Goal: Information Seeking & Learning: Check status

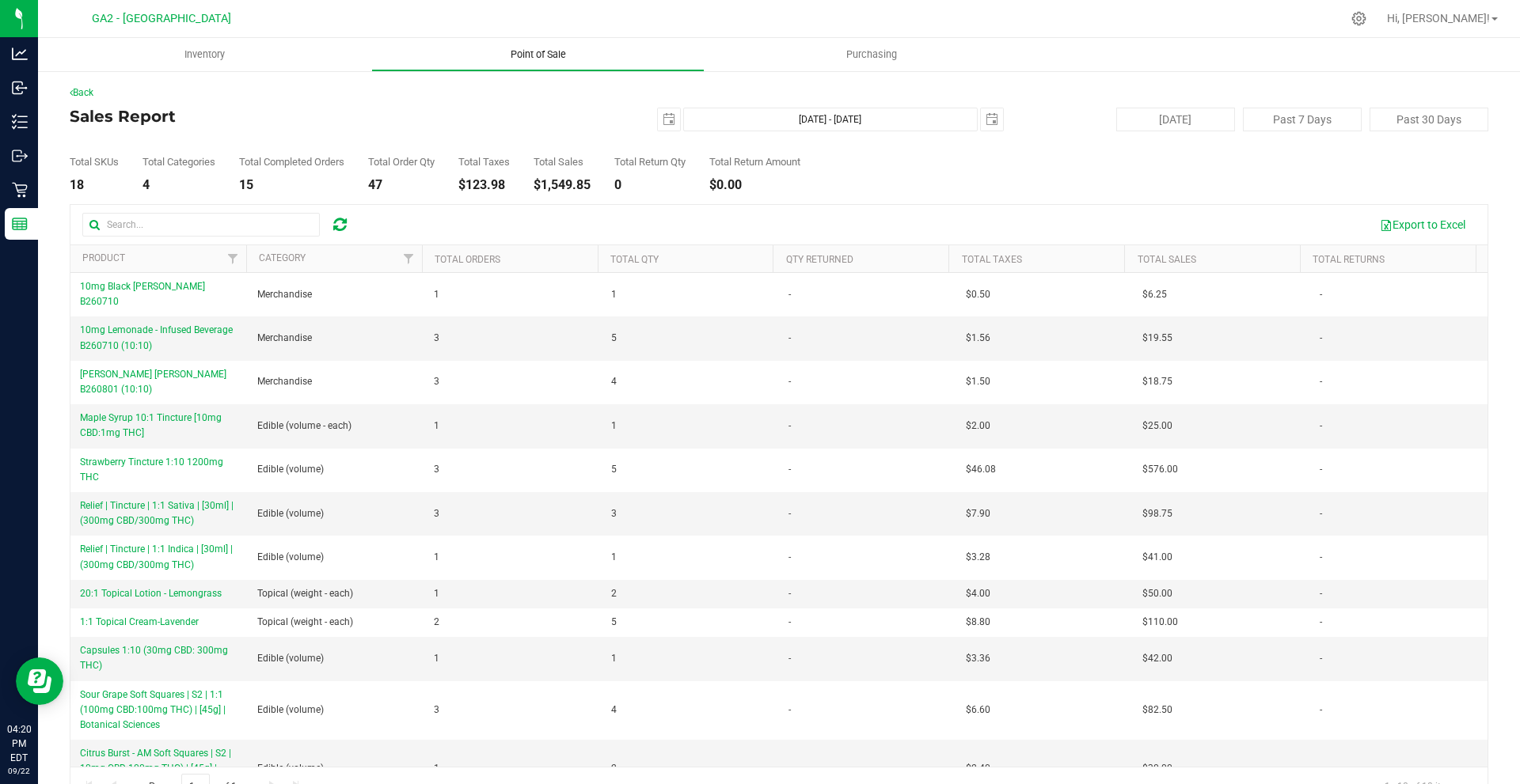
click at [588, 45] on uib-tab-heading "Point of Sale" at bounding box center [537, 54] width 331 height 32
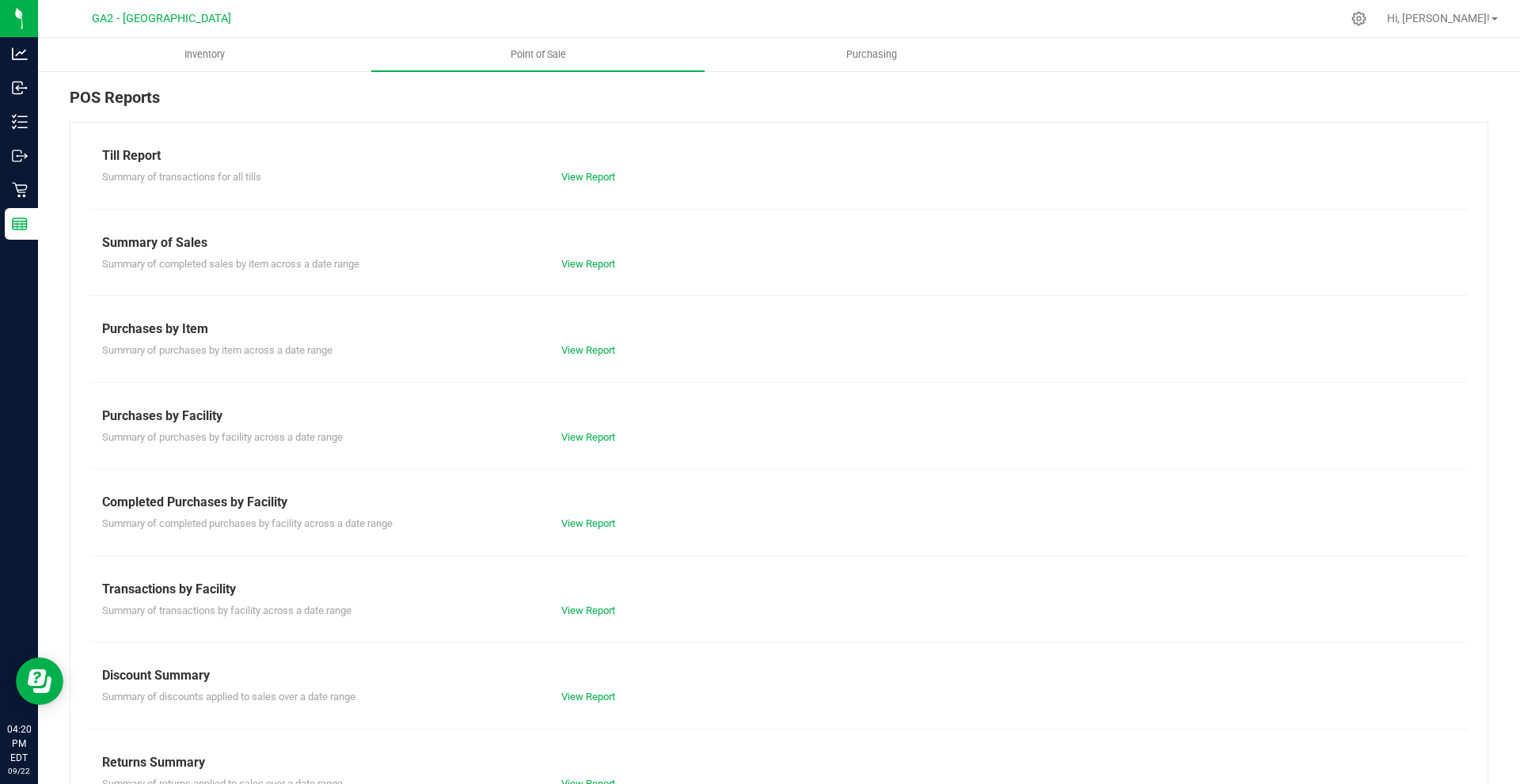
click at [585, 529] on div "View Report" at bounding box center [663, 523] width 229 height 15
click at [578, 522] on link "View Report" at bounding box center [588, 523] width 54 height 12
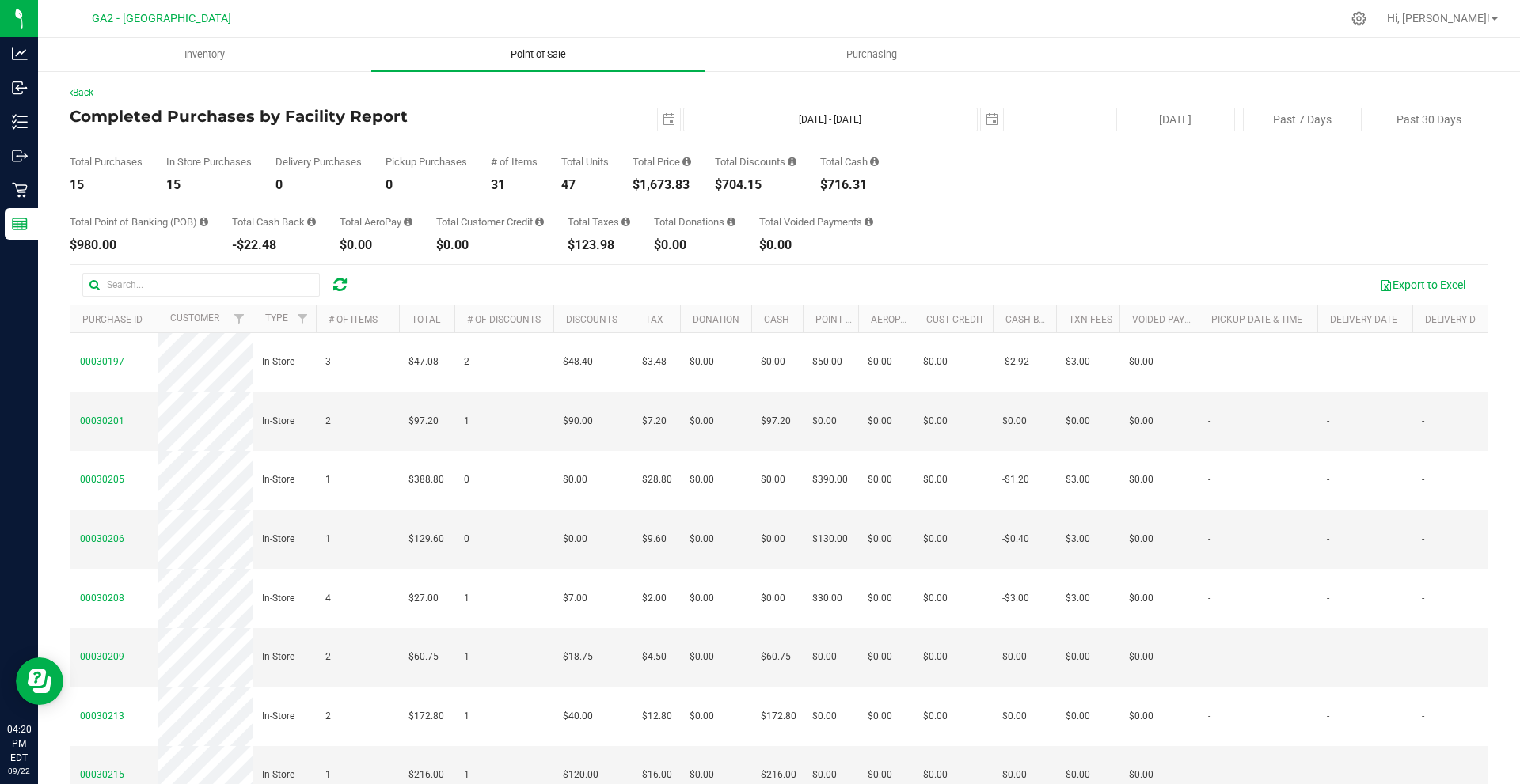
click at [601, 57] on uib-tab-heading "Point of Sale" at bounding box center [538, 54] width 333 height 33
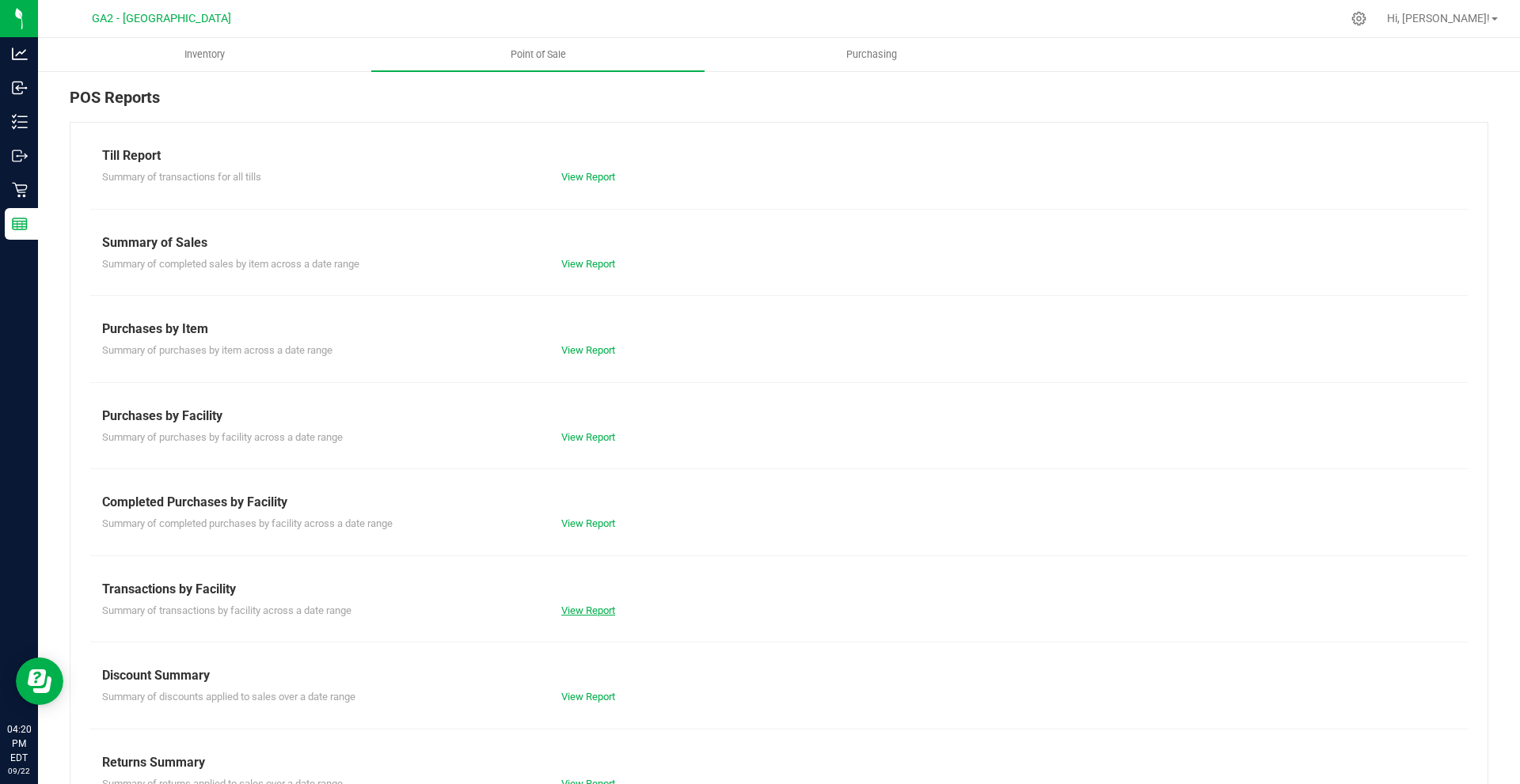
click at [571, 612] on link "View Report" at bounding box center [588, 611] width 54 height 12
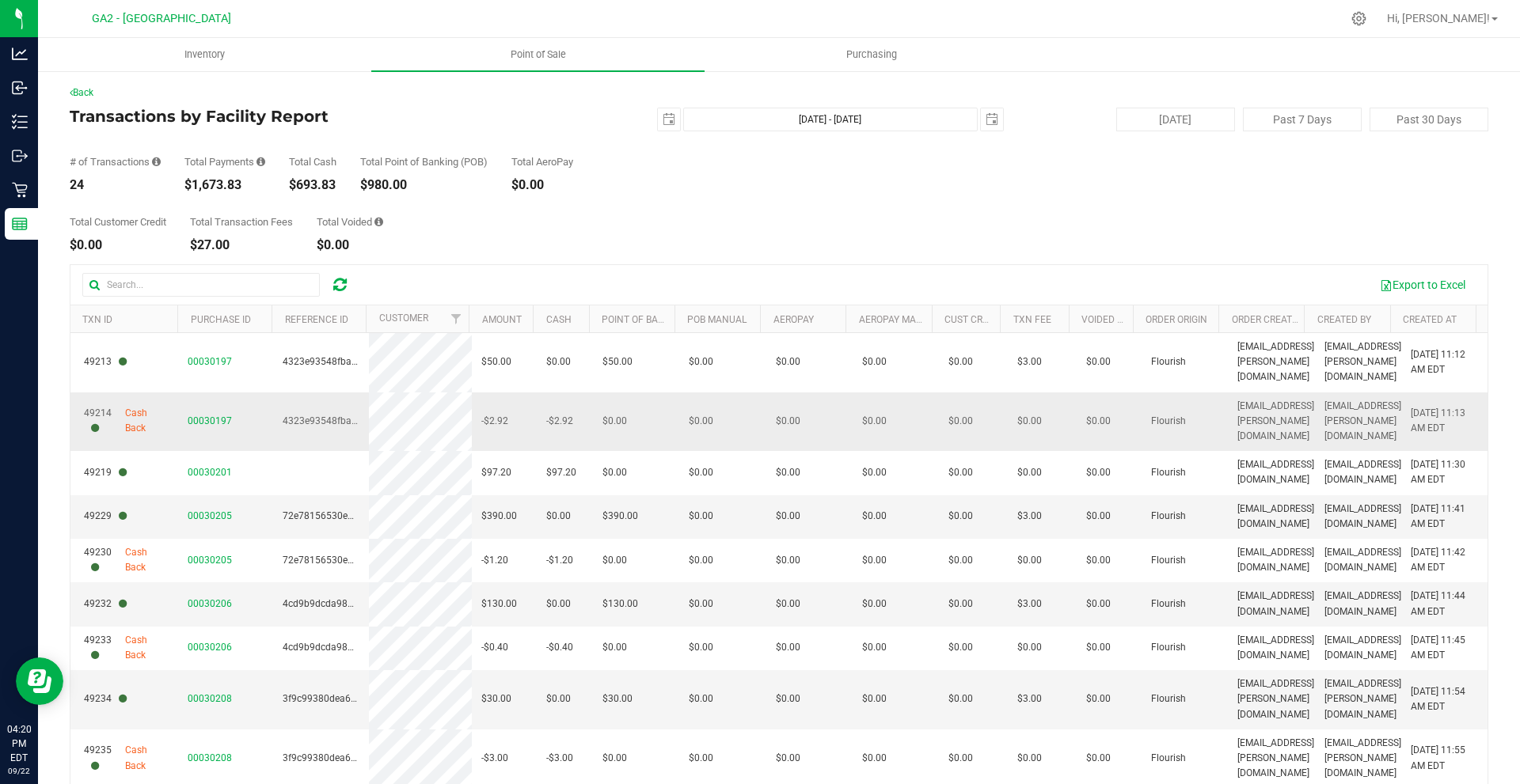
click at [948, 413] on span "$0.00" at bounding box center [960, 421] width 25 height 15
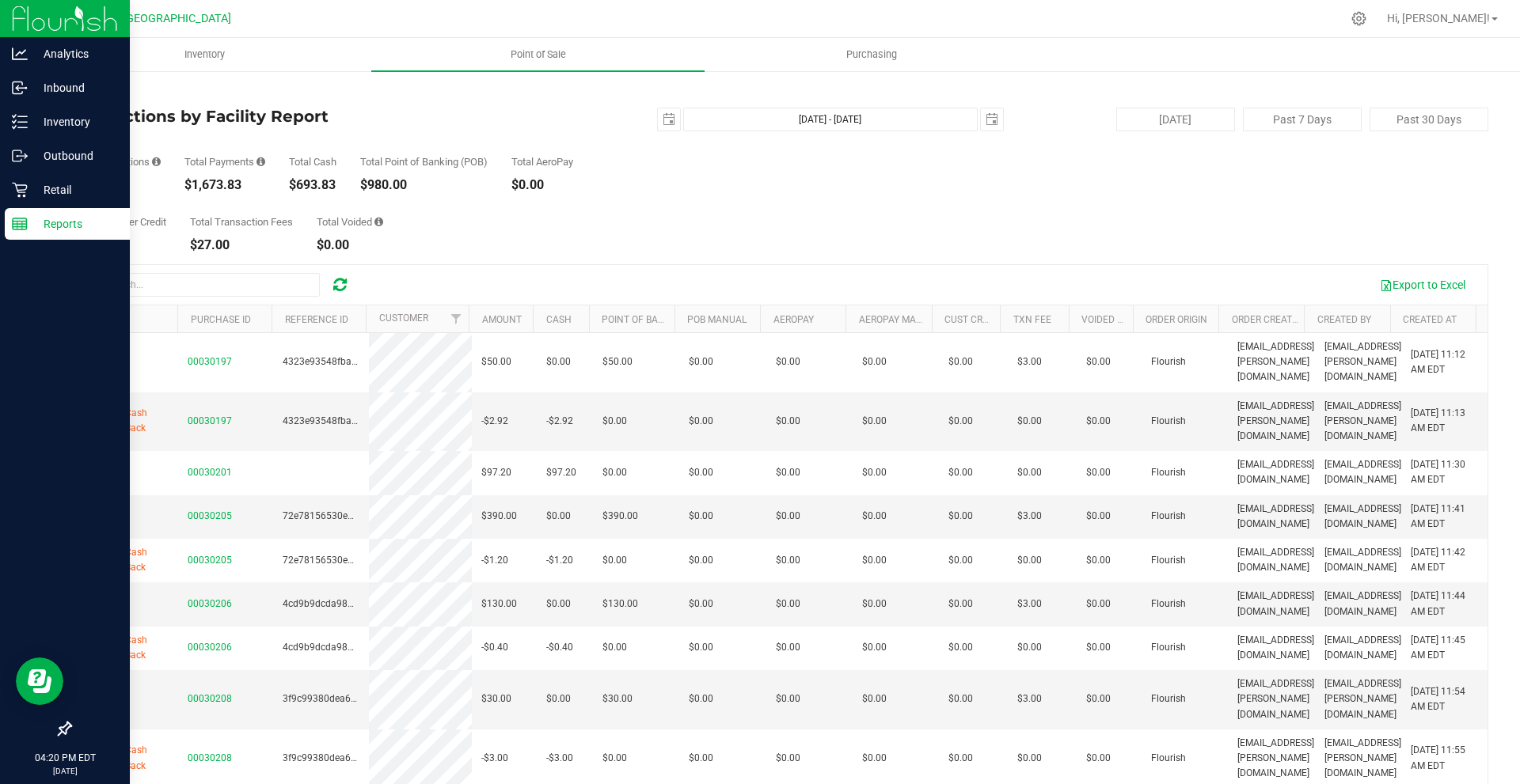
click at [9, 232] on div "Reports" at bounding box center [68, 224] width 125 height 32
